Goal: Browse casually: Explore the website without a specific task or goal

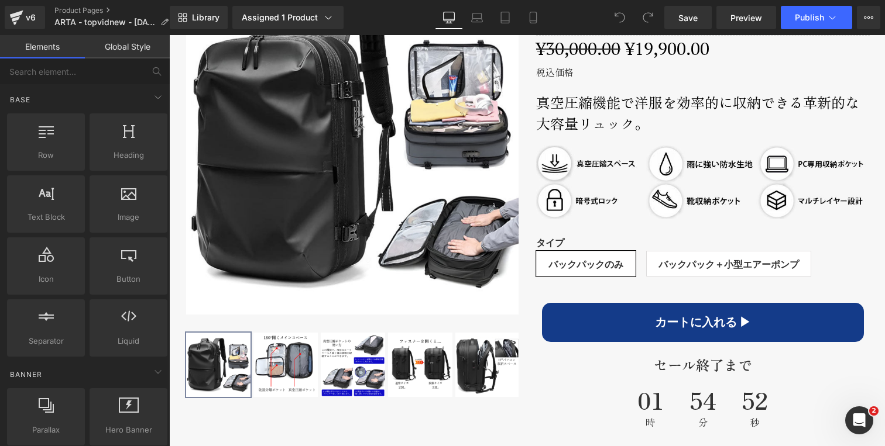
scroll to position [648, 0]
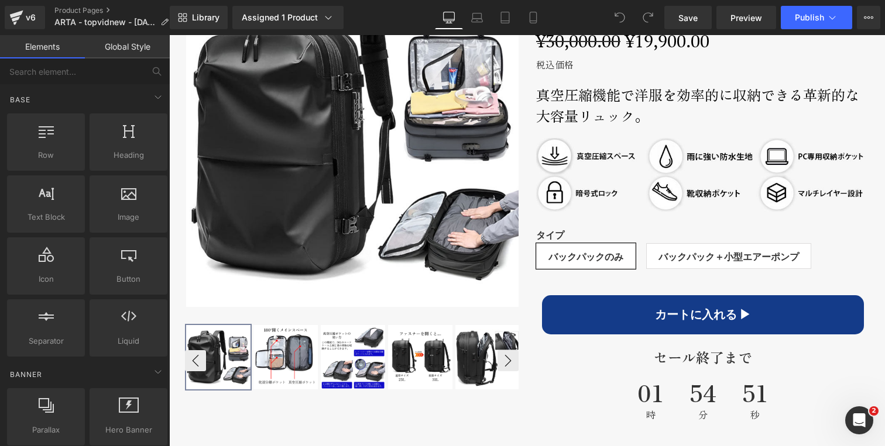
click at [294, 354] on img at bounding box center [285, 357] width 64 height 64
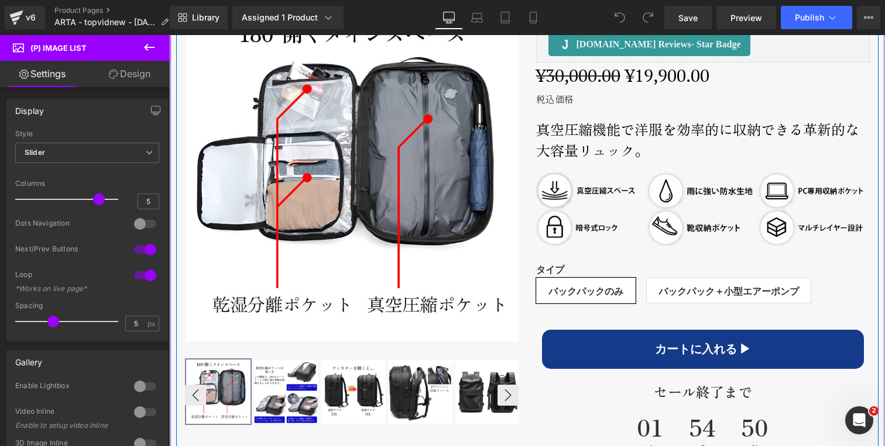
scroll to position [619, 0]
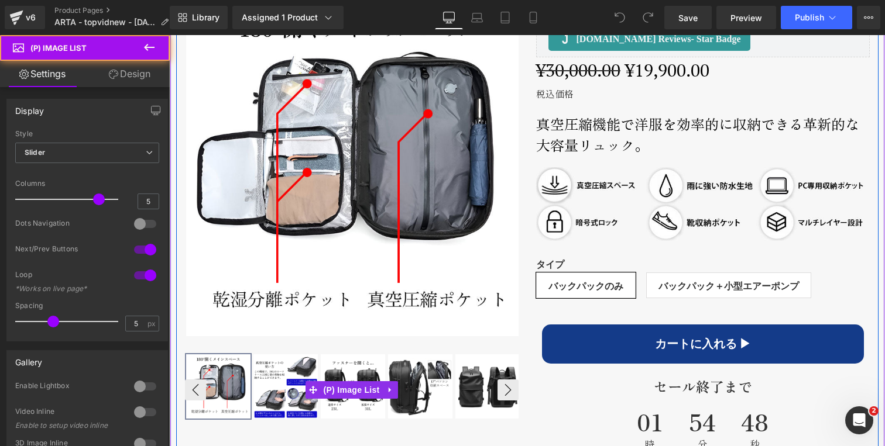
click at [275, 386] on img at bounding box center [285, 387] width 64 height 64
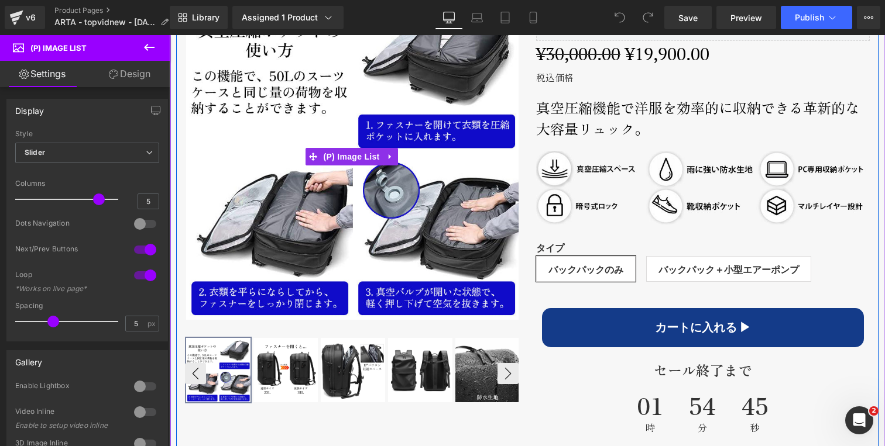
scroll to position [636, 0]
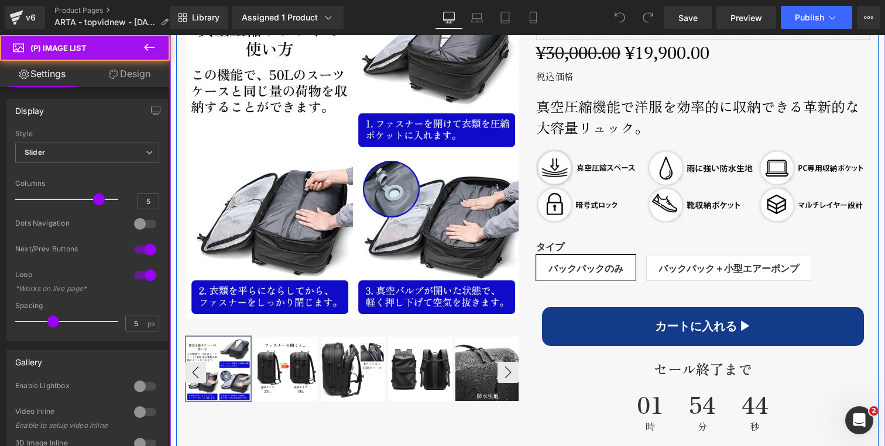
click at [287, 355] on img at bounding box center [285, 369] width 64 height 64
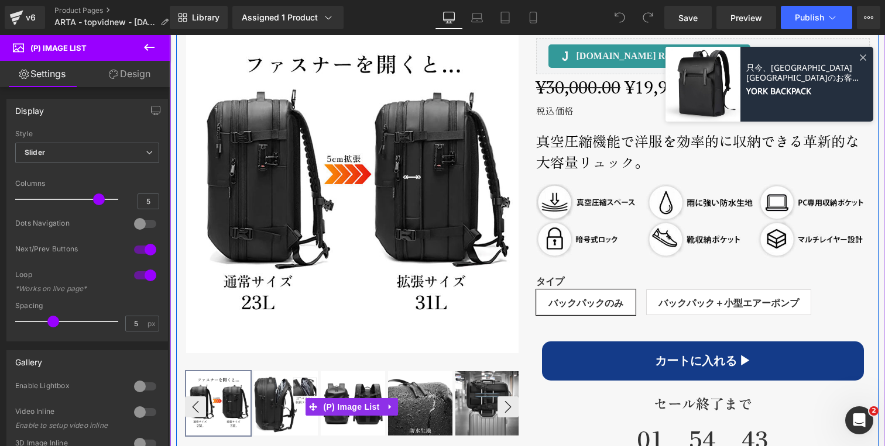
scroll to position [599, 0]
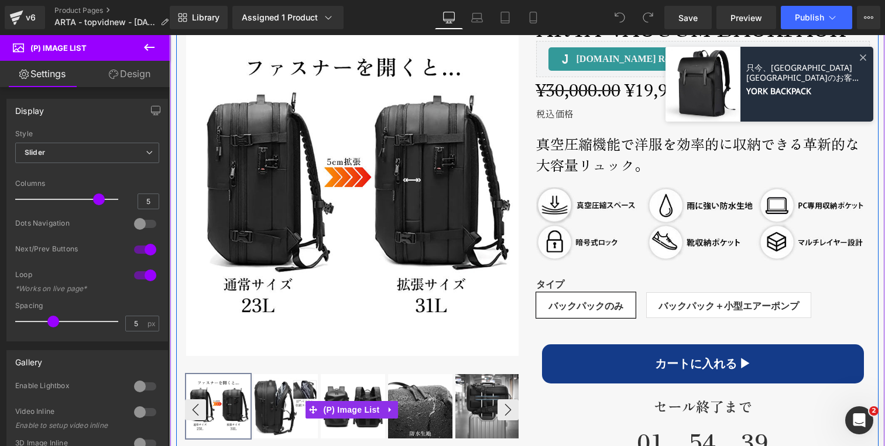
click at [286, 399] on img at bounding box center [285, 406] width 64 height 64
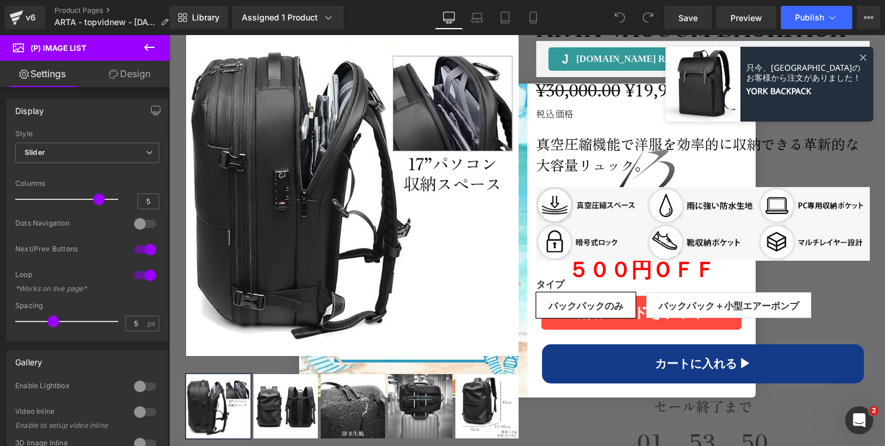
click at [811, 150] on h2 "真空圧縮機能で洋服を効率的に収納できる革新的な大容量リュック。" at bounding box center [702, 154] width 333 height 42
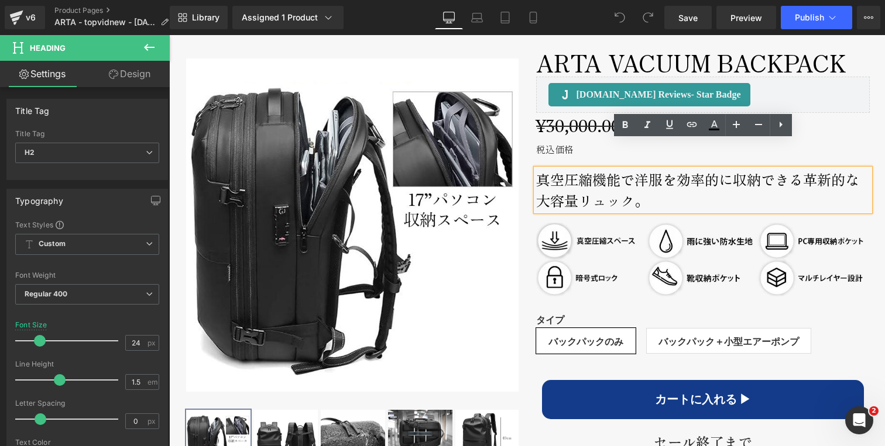
scroll to position [625, 0]
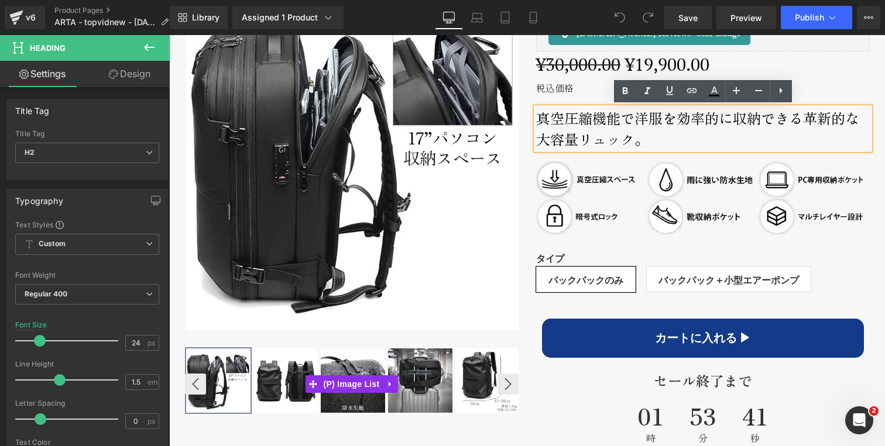
click at [282, 378] on img at bounding box center [285, 381] width 64 height 64
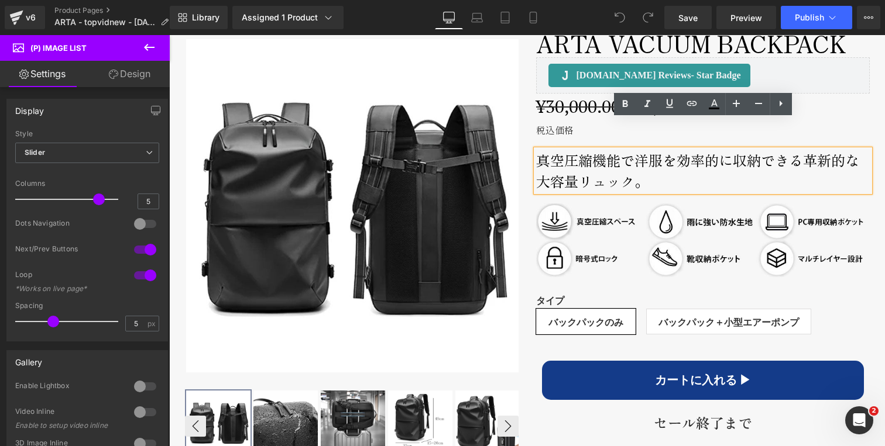
scroll to position [581, 0]
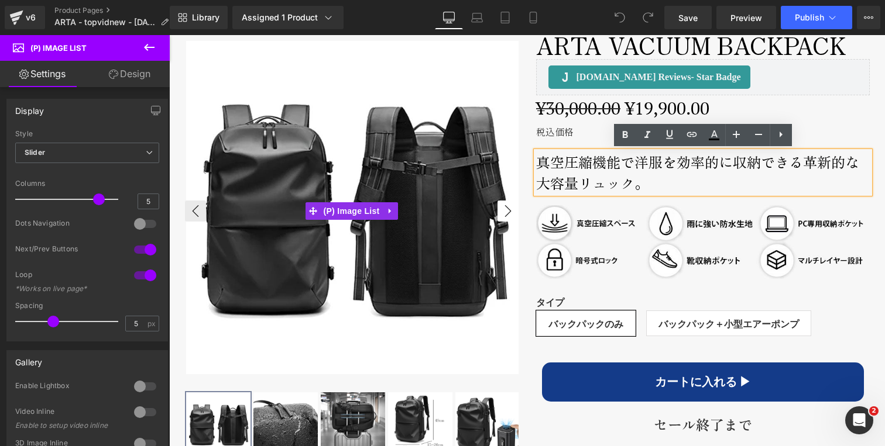
click at [506, 208] on button "›" at bounding box center [507, 211] width 21 height 21
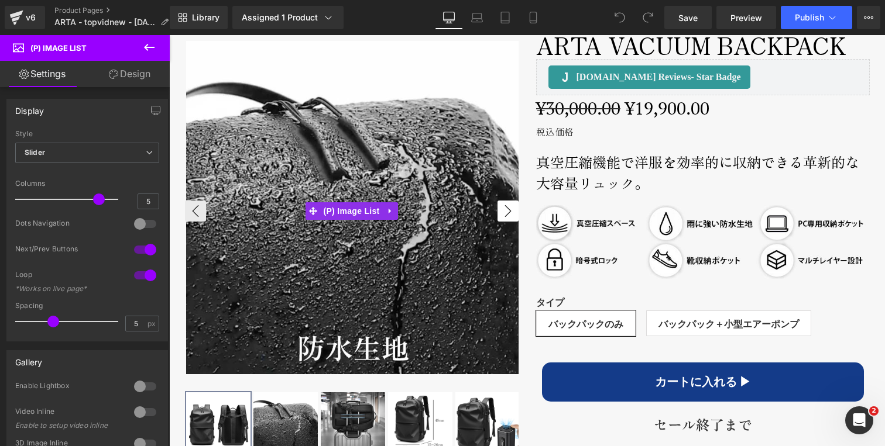
click at [506, 208] on button "›" at bounding box center [507, 211] width 21 height 21
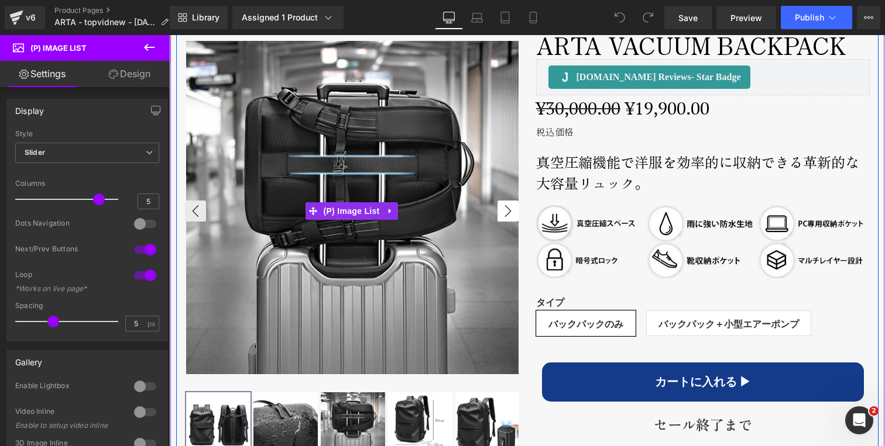
click at [506, 208] on button "›" at bounding box center [507, 211] width 21 height 21
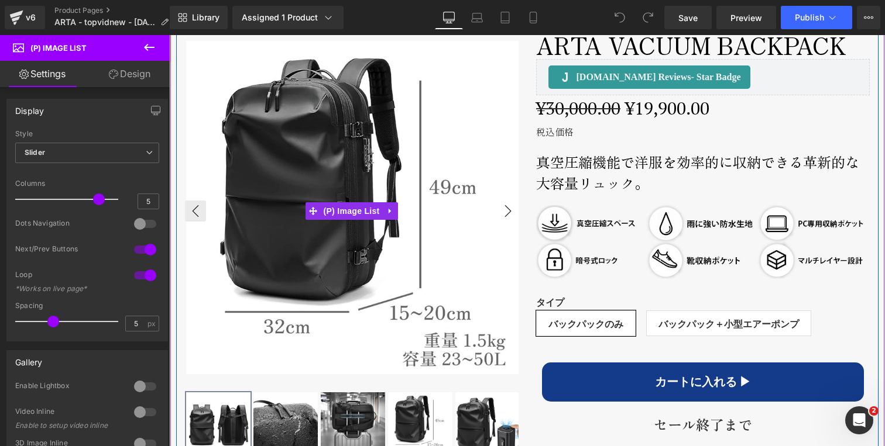
click at [506, 208] on button "›" at bounding box center [507, 211] width 21 height 21
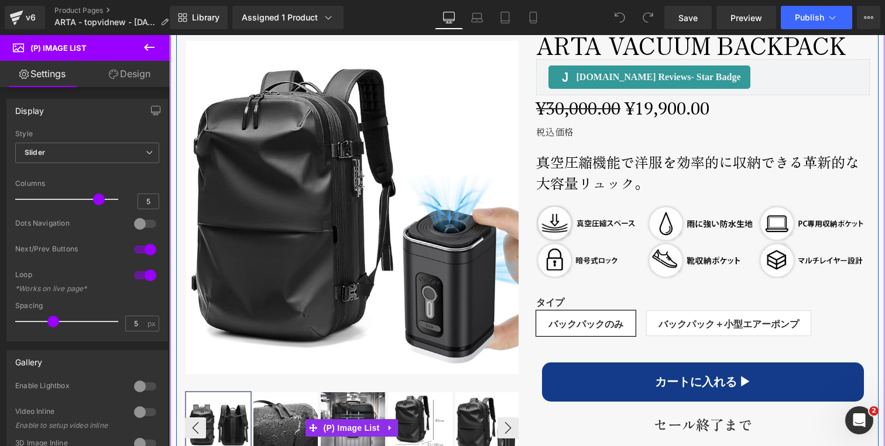
click at [283, 407] on img at bounding box center [285, 425] width 64 height 64
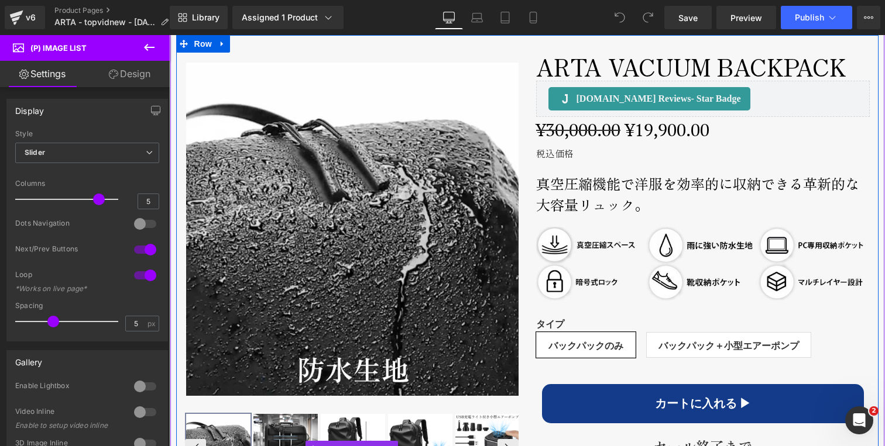
scroll to position [553, 0]
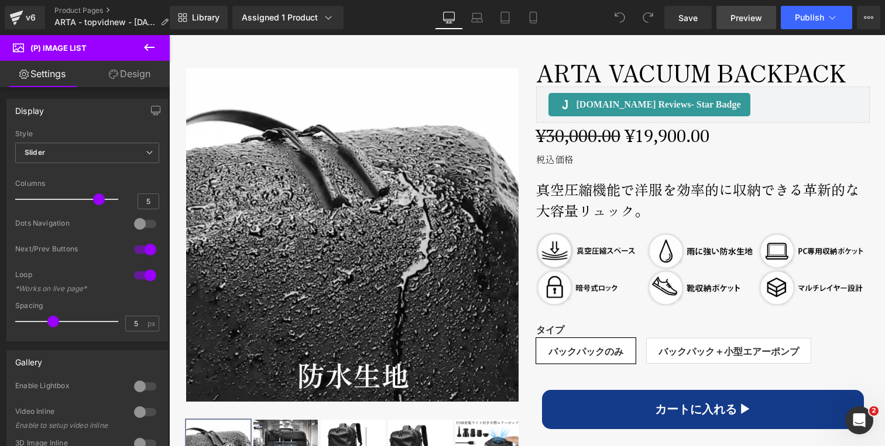
click at [756, 15] on span "Preview" at bounding box center [746, 18] width 32 height 12
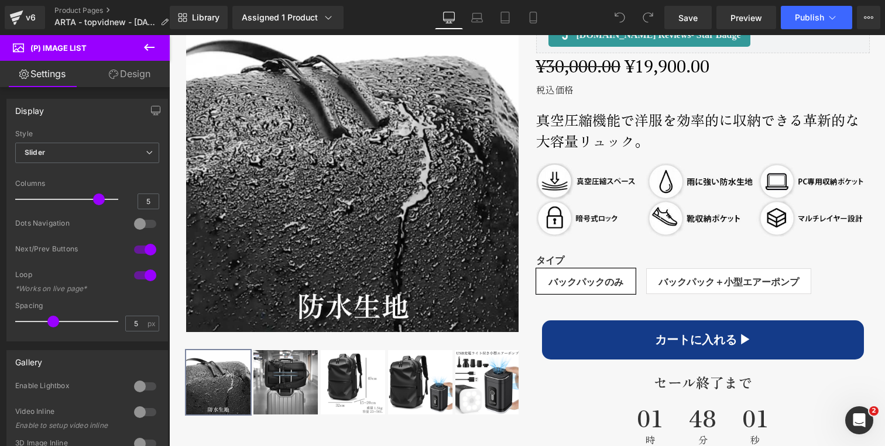
scroll to position [622, 0]
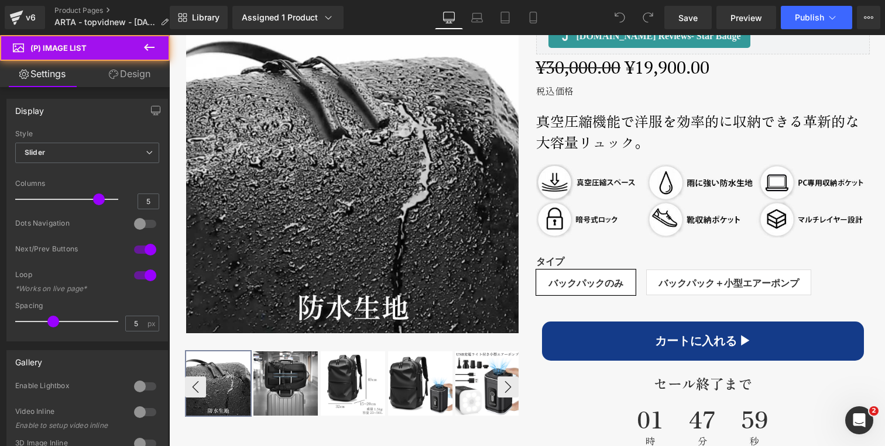
click at [286, 377] on img at bounding box center [285, 384] width 64 height 64
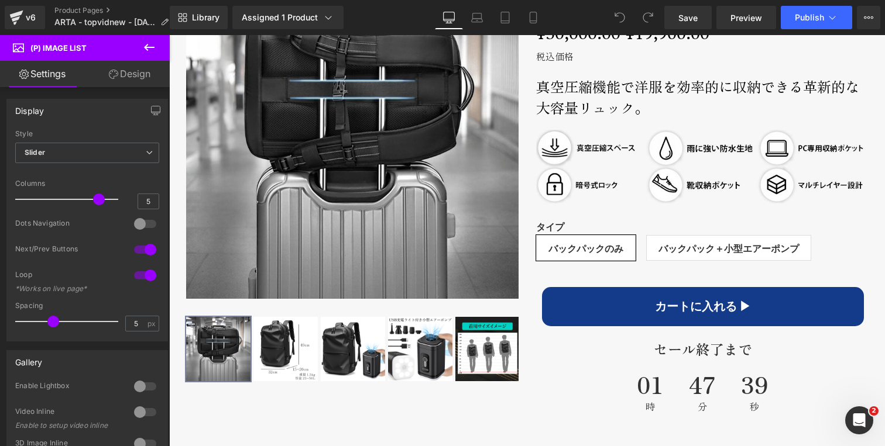
scroll to position [655, 0]
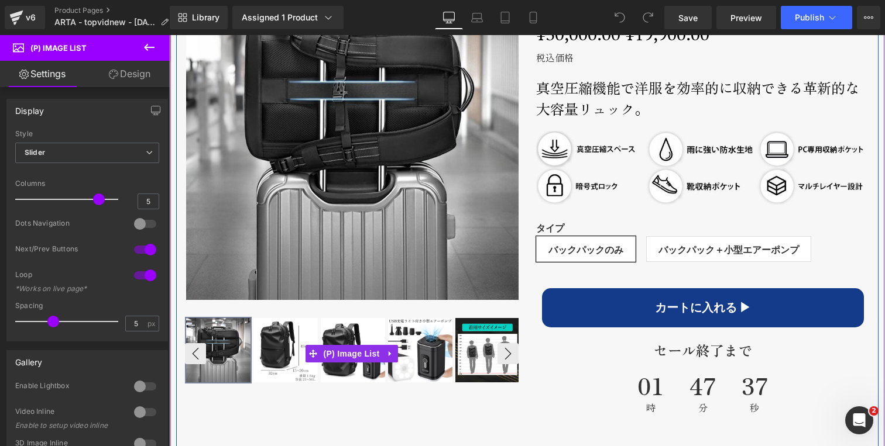
click at [285, 349] on img at bounding box center [285, 350] width 64 height 64
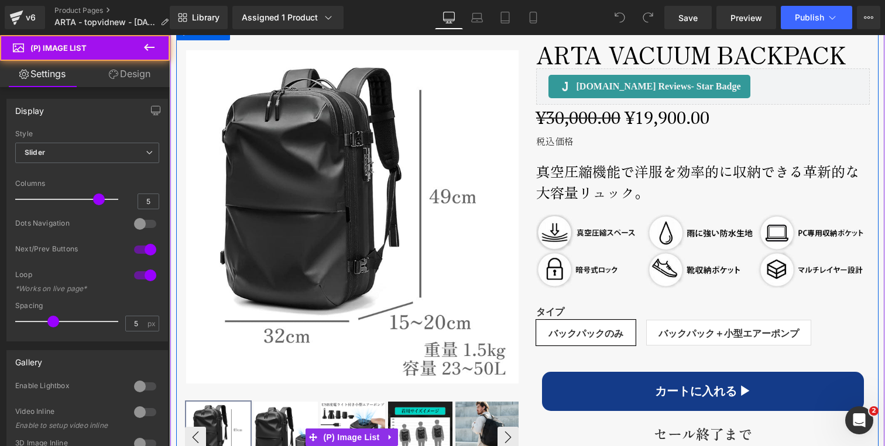
scroll to position [569, 0]
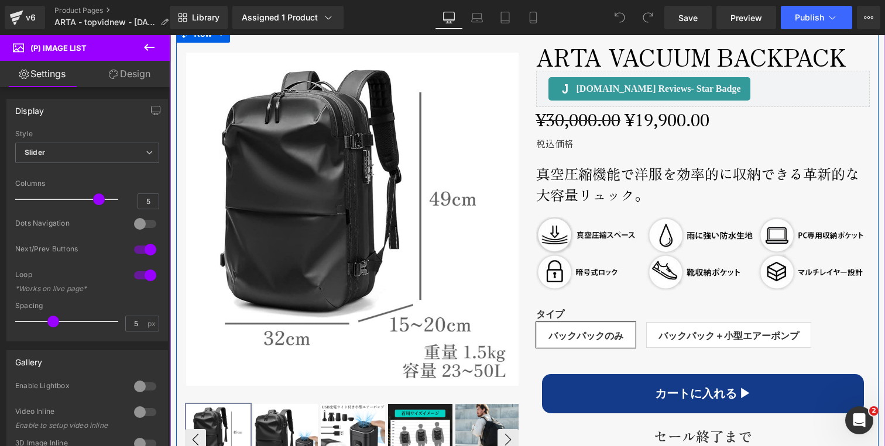
click at [278, 419] on img at bounding box center [285, 436] width 64 height 64
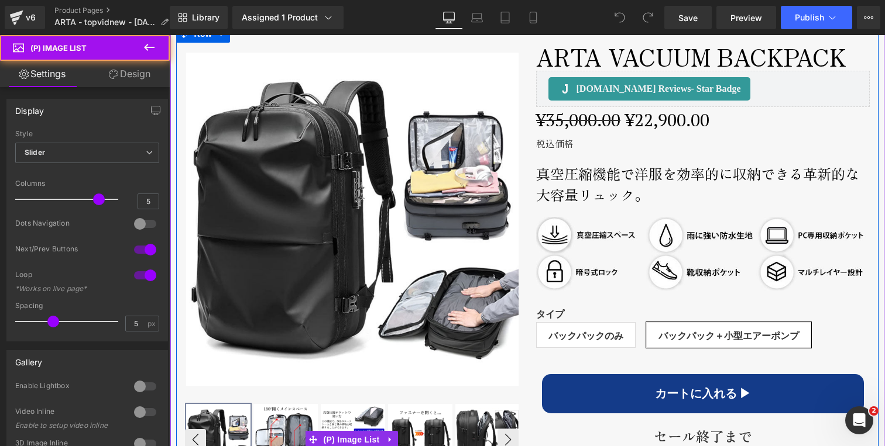
click at [280, 419] on img at bounding box center [285, 436] width 64 height 64
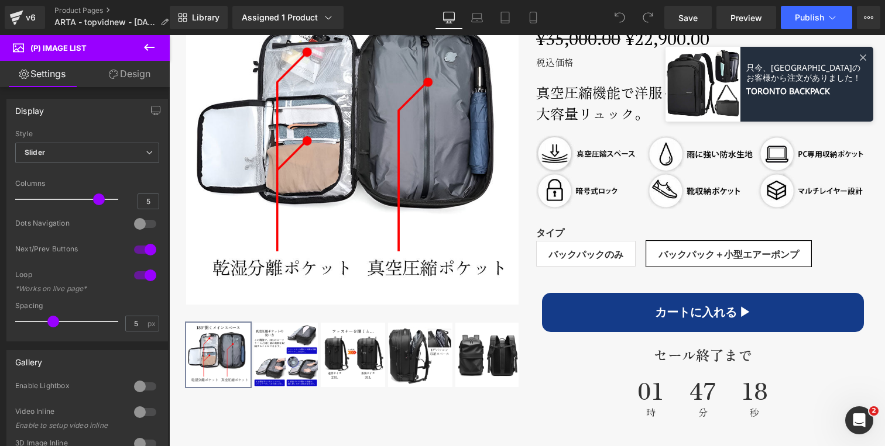
scroll to position [649, 0]
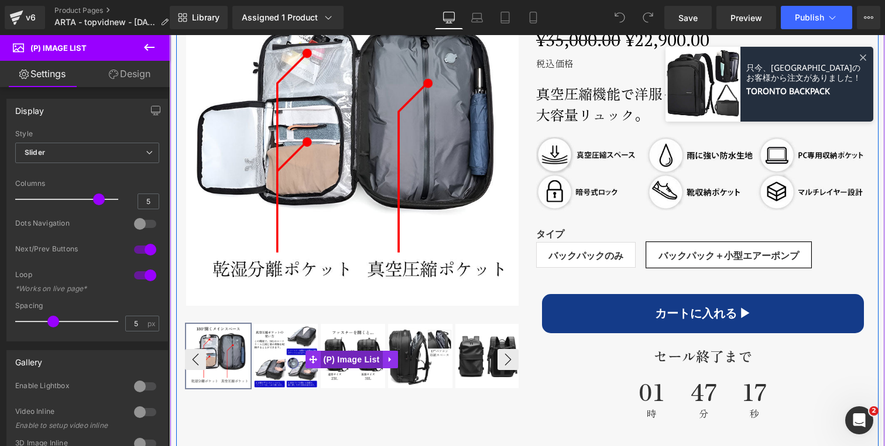
click at [343, 355] on span "(P) Image List" at bounding box center [352, 360] width 62 height 18
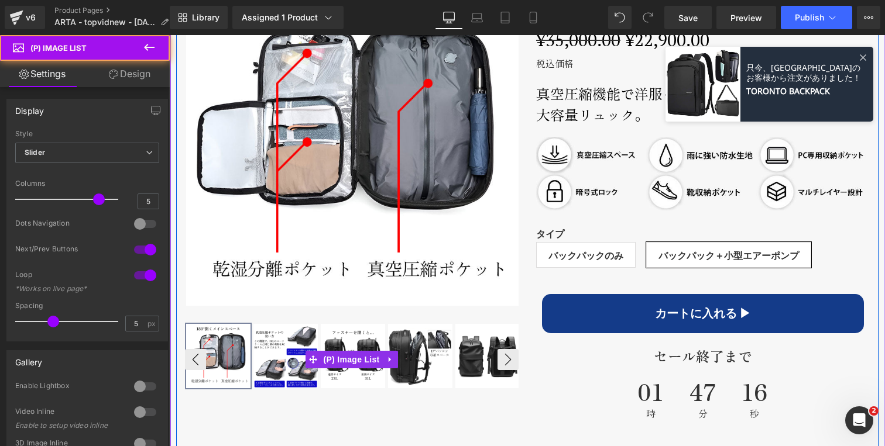
click at [347, 333] on img at bounding box center [353, 356] width 64 height 64
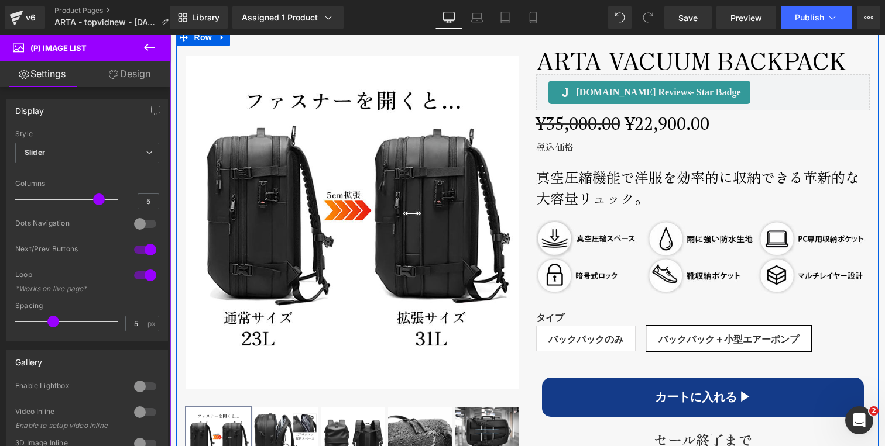
scroll to position [559, 0]
